Goal: Information Seeking & Learning: Learn about a topic

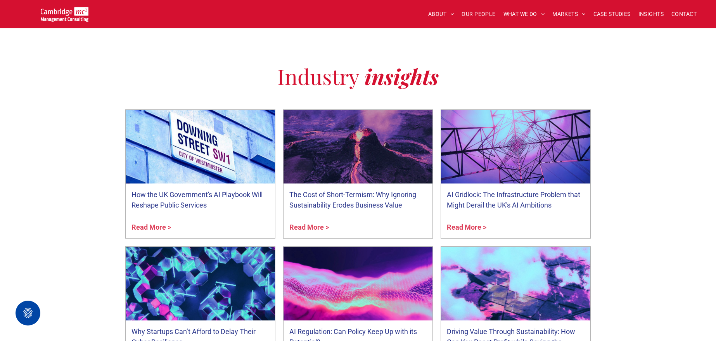
scroll to position [2769, 0]
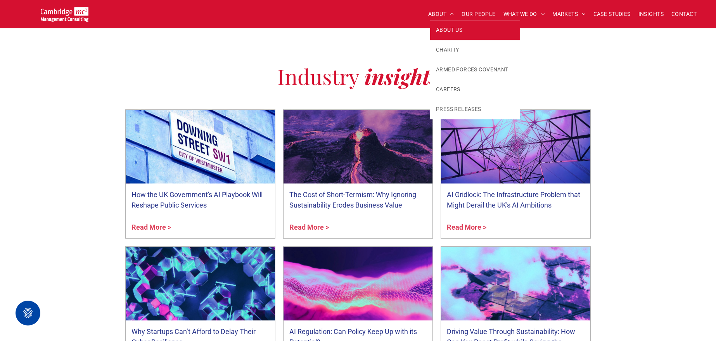
click at [441, 28] on span "ABOUT US" at bounding box center [449, 30] width 26 height 8
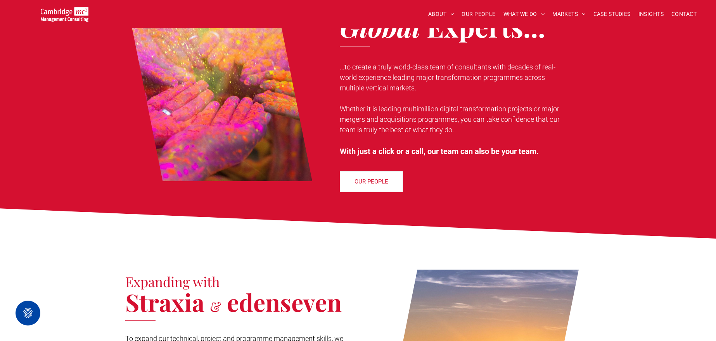
scroll to position [452, 0]
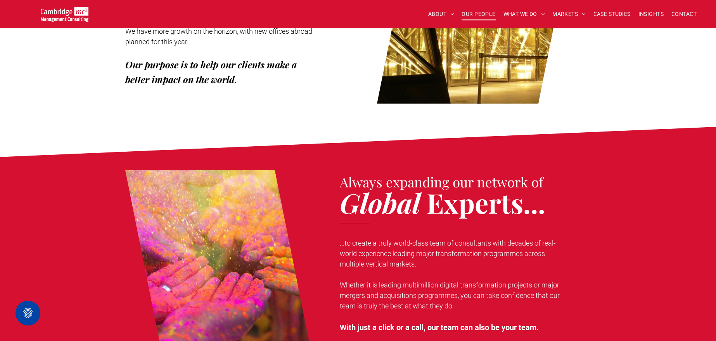
click at [474, 13] on span "OUR PEOPLE" at bounding box center [478, 14] width 34 height 12
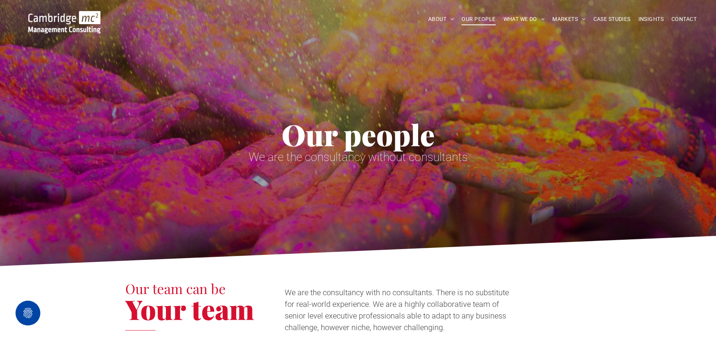
click at [48, 19] on img at bounding box center [64, 22] width 72 height 22
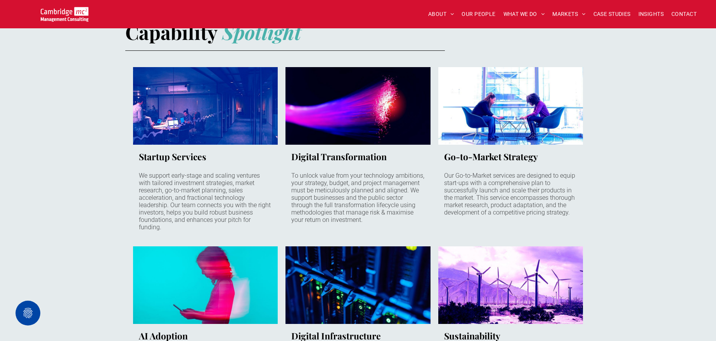
scroll to position [500, 0]
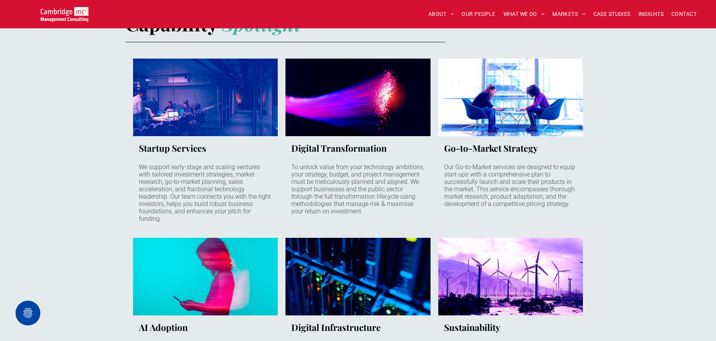
click at [507, 146] on h3 "Go-to-Market Strategy" at bounding box center [491, 148] width 94 height 12
click at [524, 109] on link "Two women sitting opposite each other in comfy office chairs working on laptops…" at bounding box center [510, 97] width 154 height 82
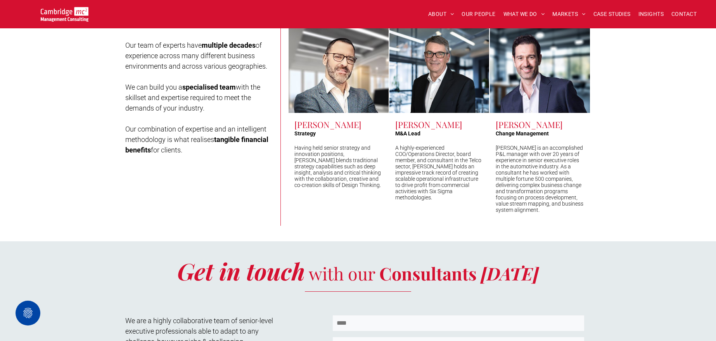
scroll to position [39, 0]
